Goal: Find specific page/section: Find specific page/section

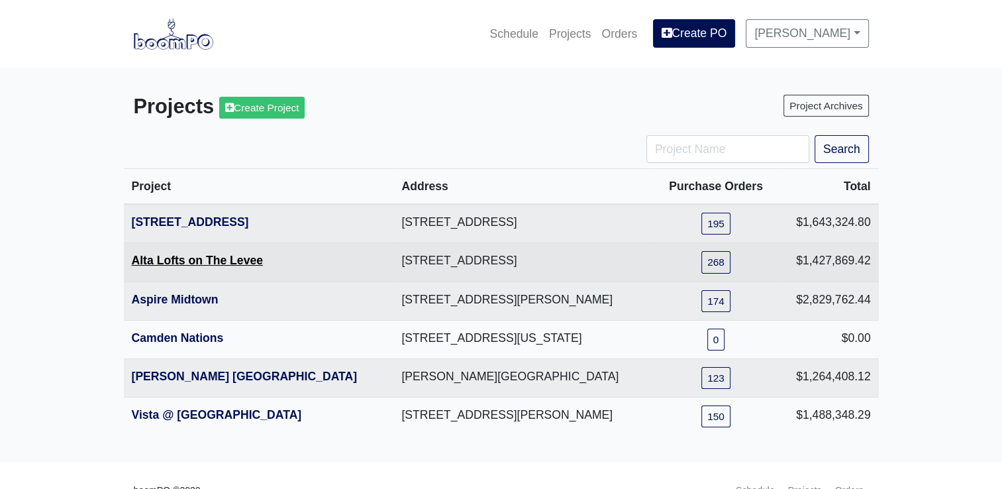
click at [166, 258] on link "Alta Lofts on The Levee" at bounding box center [197, 260] width 131 height 13
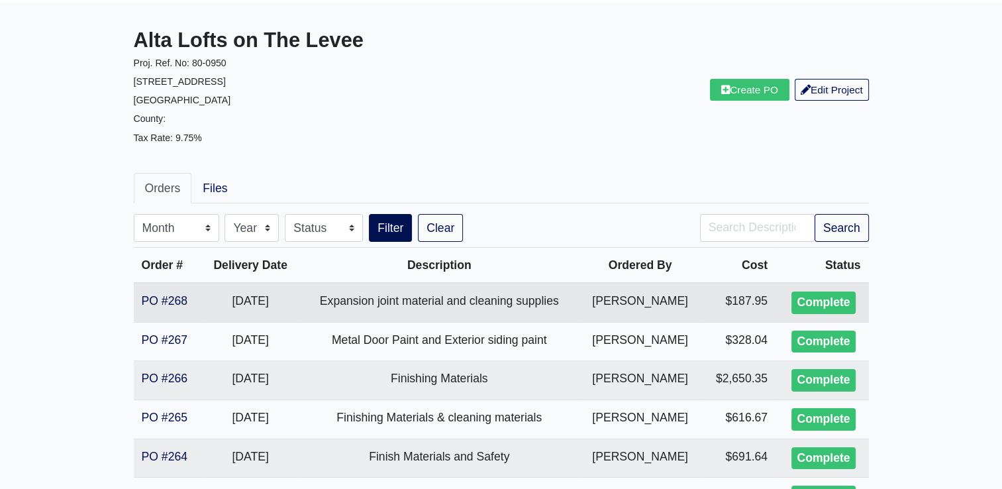
scroll to position [132, 0]
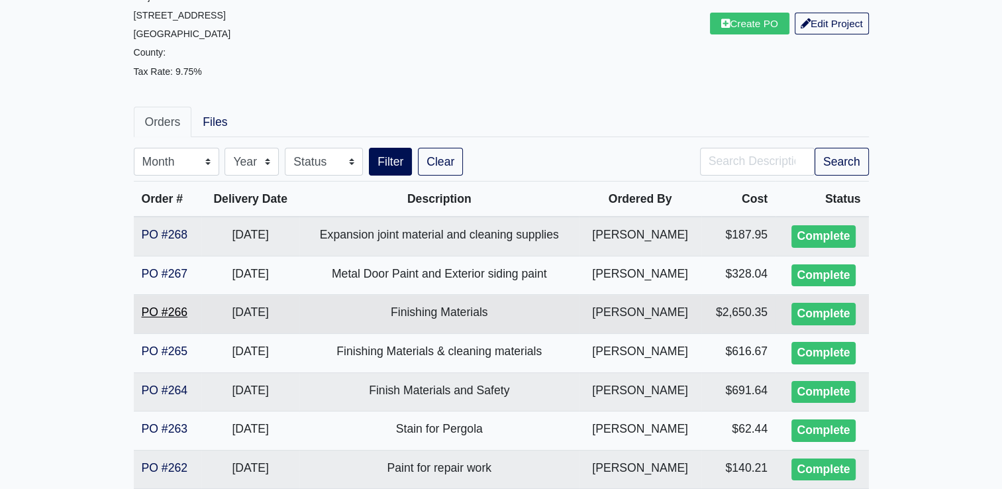
click at [172, 308] on link "PO #266" at bounding box center [165, 311] width 46 height 13
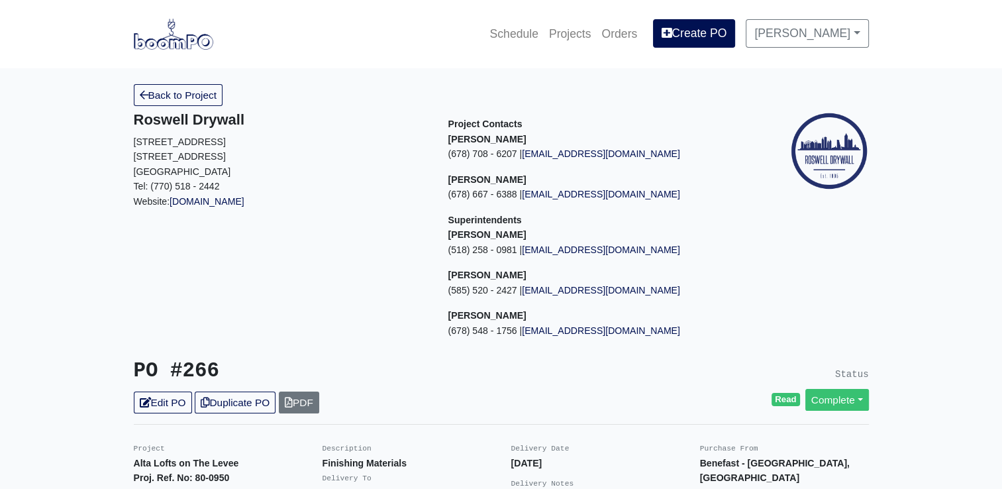
scroll to position [66, 0]
